Goal: Task Accomplishment & Management: Manage account settings

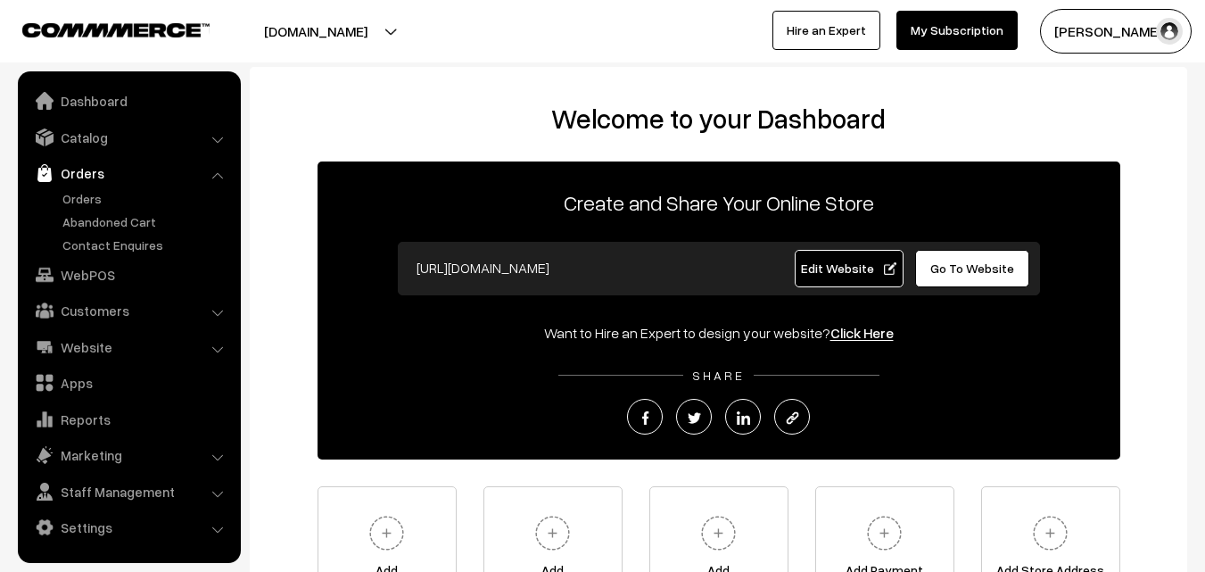
click at [86, 193] on link "Orders" at bounding box center [146, 198] width 177 height 19
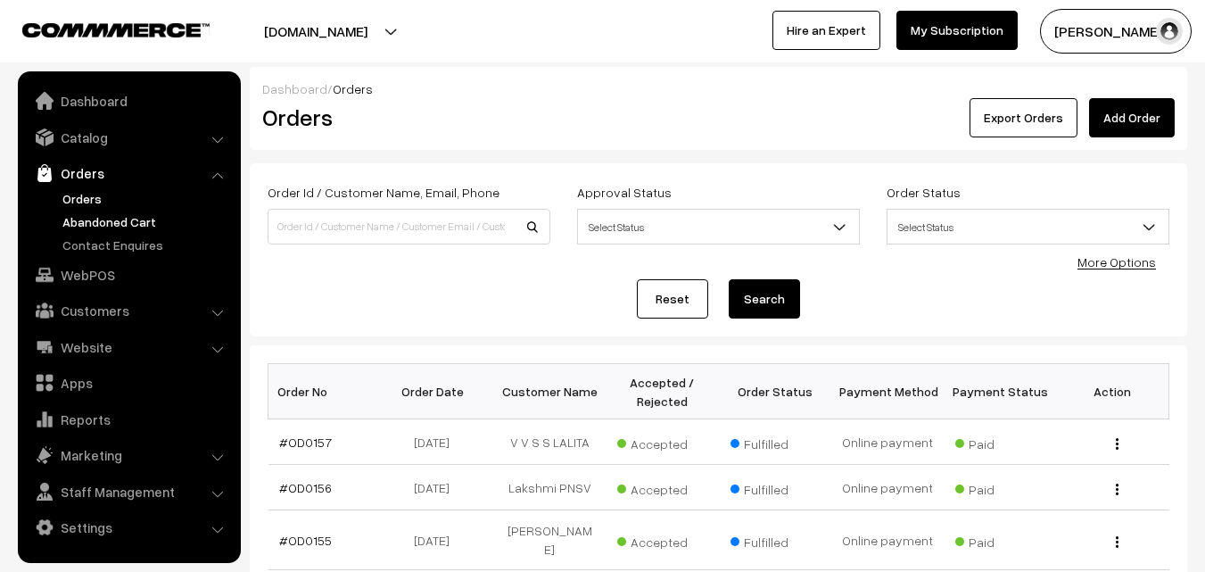
click at [91, 220] on link "Abandoned Cart" at bounding box center [146, 221] width 177 height 19
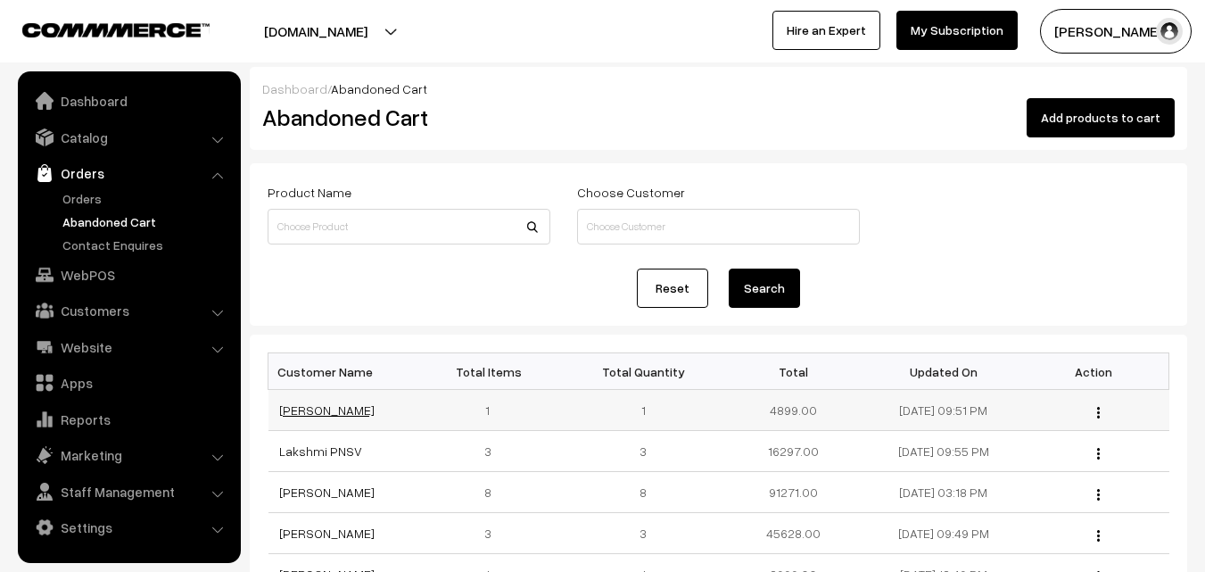
click at [328, 409] on link "[PERSON_NAME]" at bounding box center [326, 409] width 95 height 15
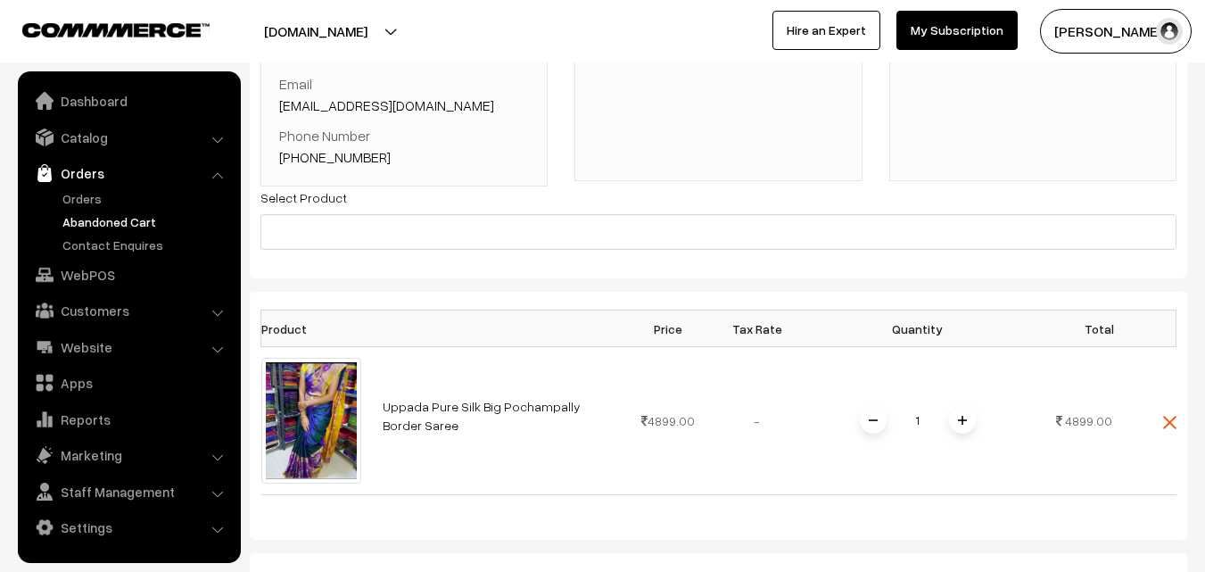
scroll to position [89, 0]
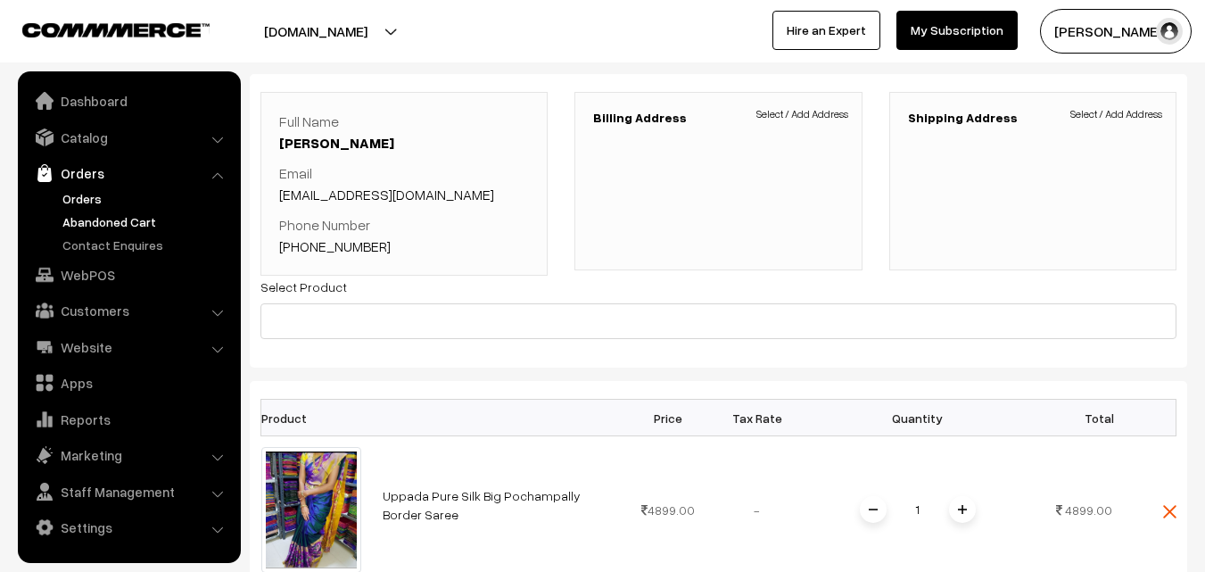
click at [85, 200] on link "Orders" at bounding box center [146, 198] width 177 height 19
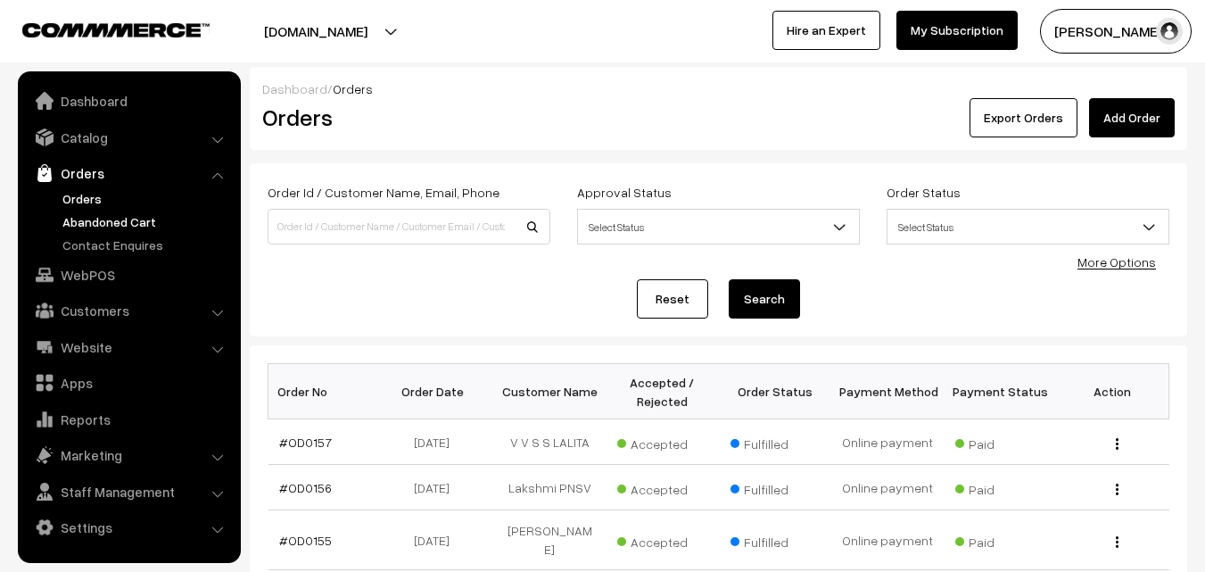
click at [85, 219] on link "Abandoned Cart" at bounding box center [146, 221] width 177 height 19
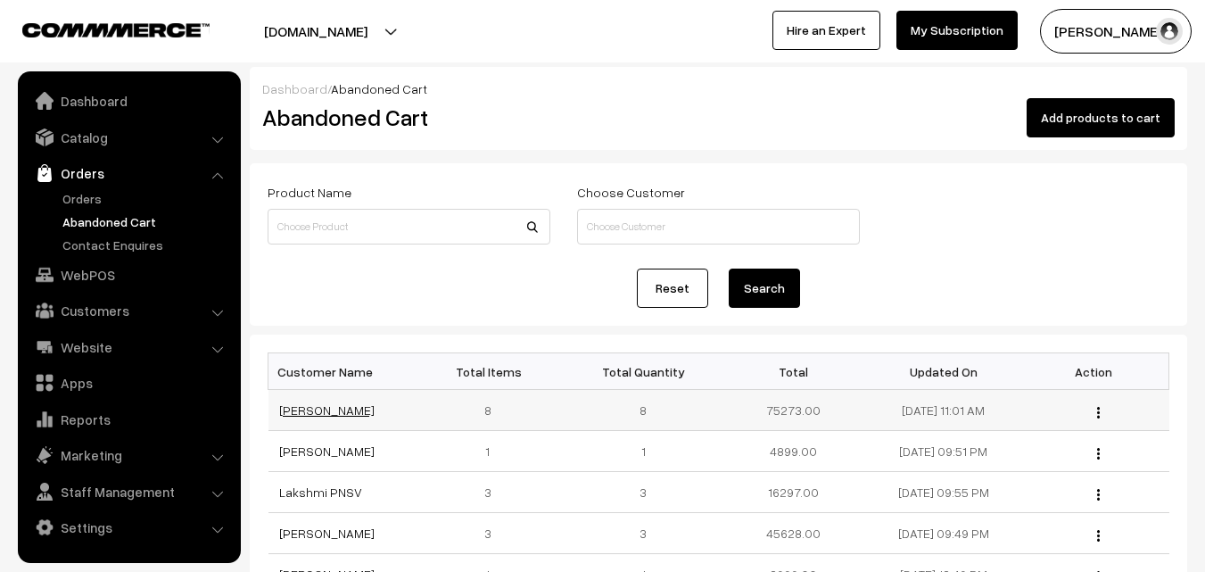
click at [321, 412] on link "[PERSON_NAME]" at bounding box center [326, 409] width 95 height 15
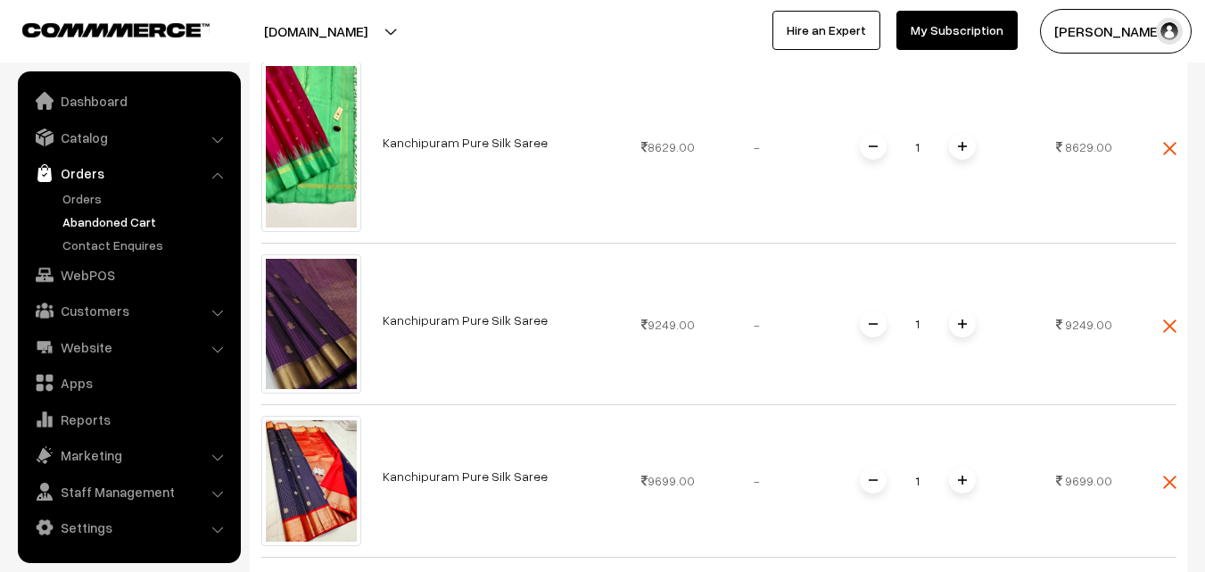
scroll to position [1160, 0]
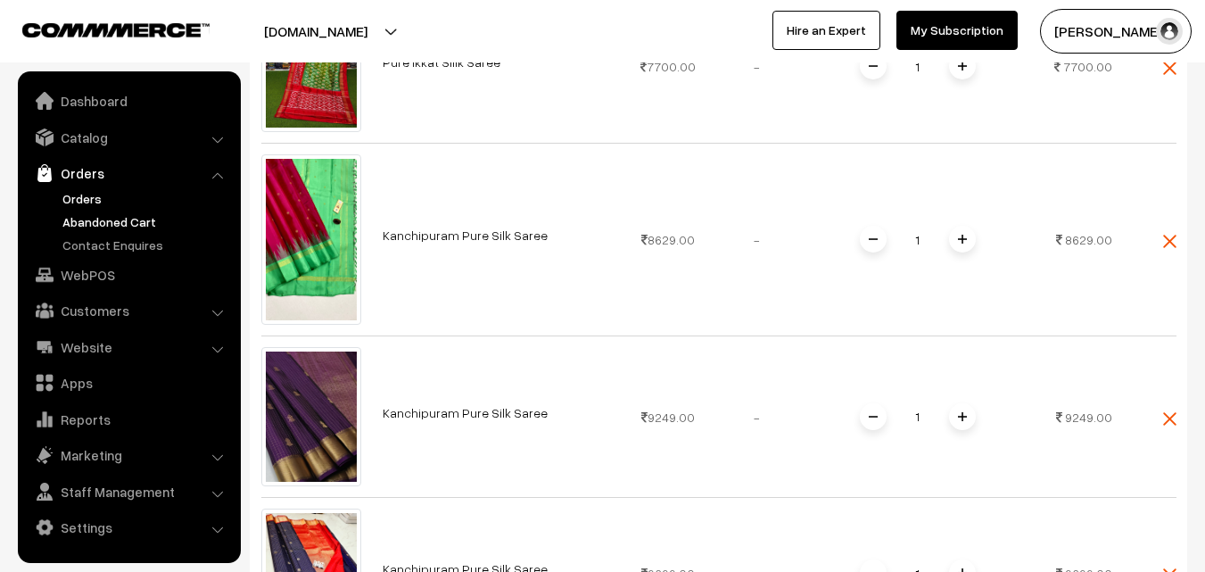
click at [71, 201] on link "Orders" at bounding box center [146, 198] width 177 height 19
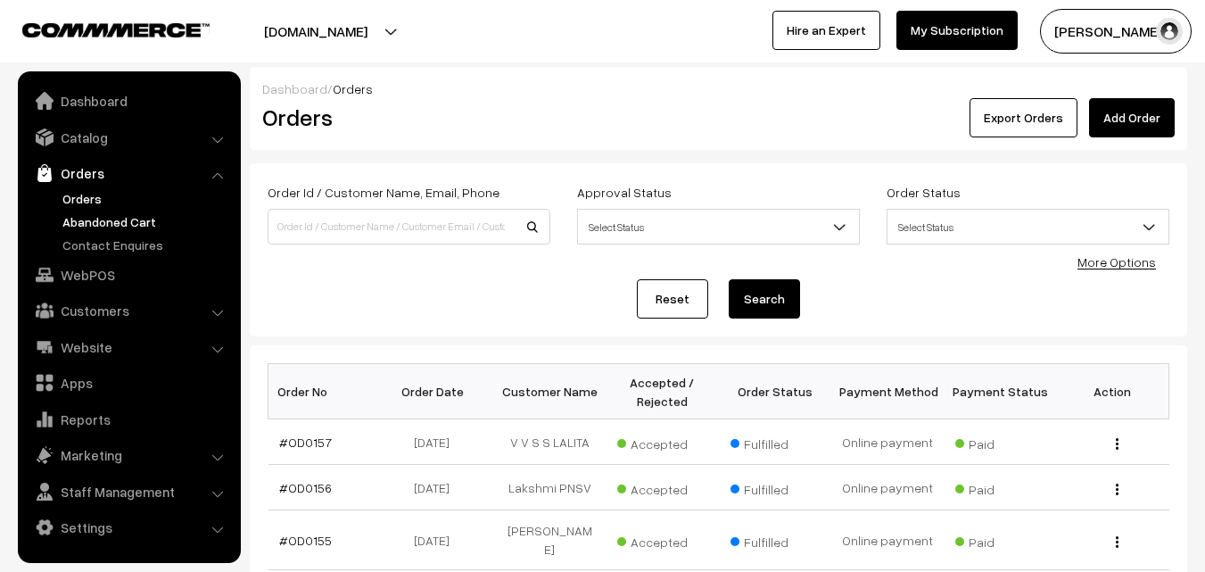
click at [128, 214] on link "Abandoned Cart" at bounding box center [146, 221] width 177 height 19
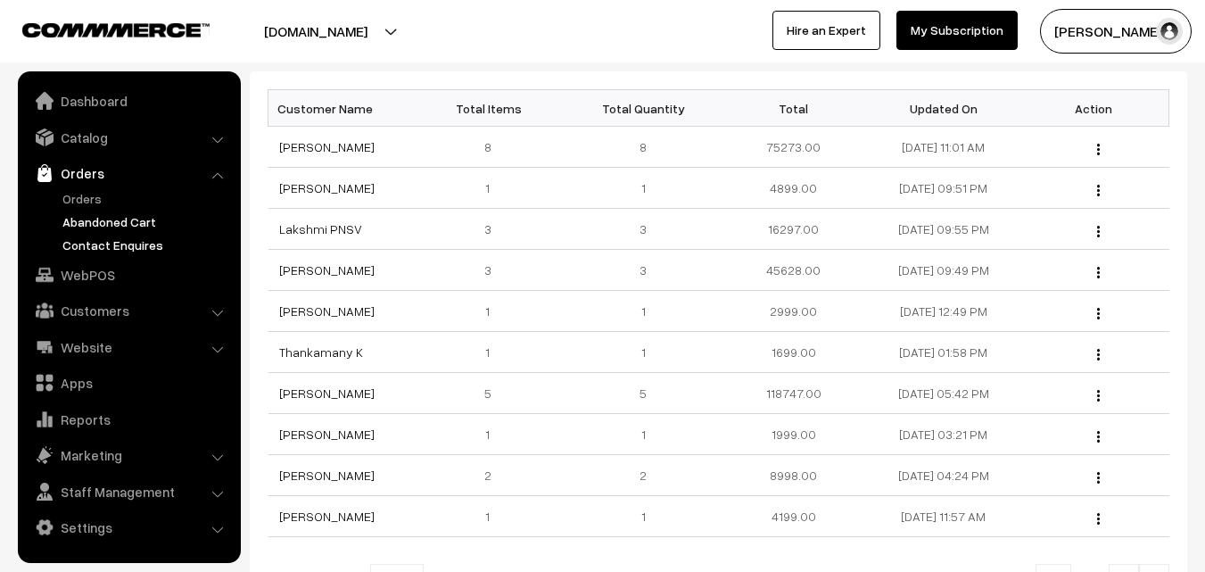
scroll to position [268, 0]
